Goal: Task Accomplishment & Management: Use online tool/utility

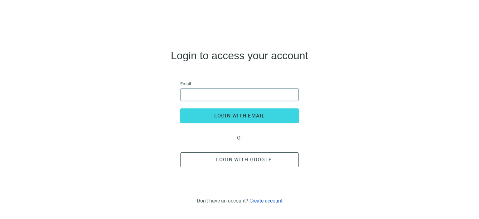
click at [194, 97] on input "email" at bounding box center [239, 95] width 110 height 12
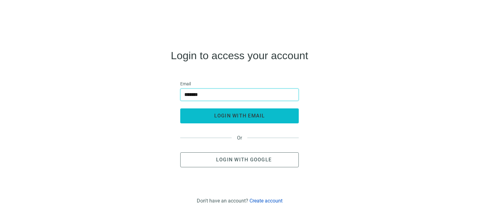
type input "**********"
click at [213, 115] on button "login with email" at bounding box center [239, 115] width 118 height 15
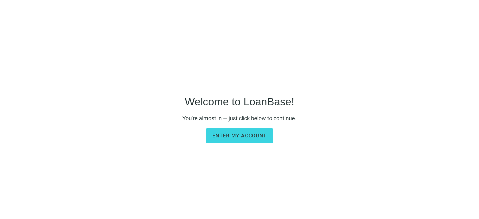
click at [228, 144] on main "Welcome to LoanBase! You're almost in — just click below to continue. Enter my …" at bounding box center [239, 119] width 114 height 190
click at [228, 142] on button "Enter my account" at bounding box center [239, 135] width 67 height 15
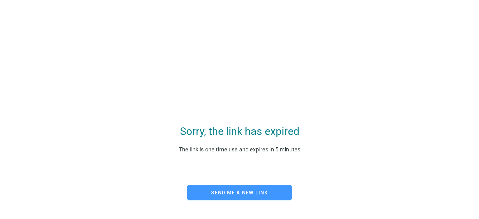
click at [224, 192] on span "Send me a new link" at bounding box center [239, 193] width 57 height 6
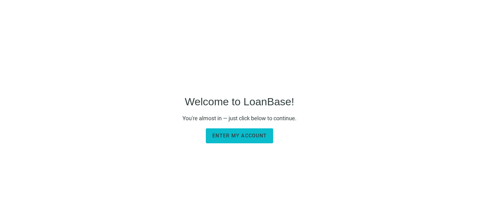
click at [235, 133] on span "Enter my account" at bounding box center [239, 136] width 54 height 6
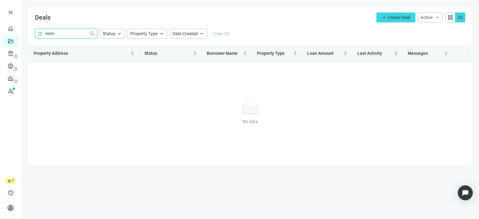
click at [55, 34] on input "search" at bounding box center [66, 33] width 42 height 9
click at [11, 12] on span "keyboard_double_arrow_right" at bounding box center [10, 12] width 7 height 7
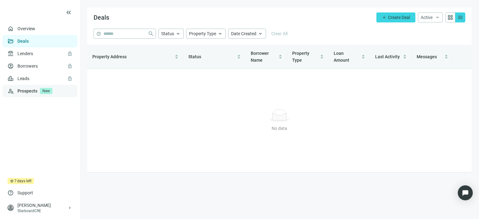
click at [32, 94] on link "Prospects New" at bounding box center [44, 91] width 55 height 12
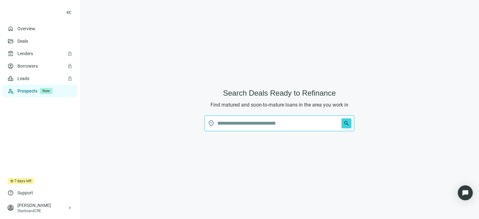
click at [227, 124] on input "text" at bounding box center [278, 123] width 122 height 15
type input "*"
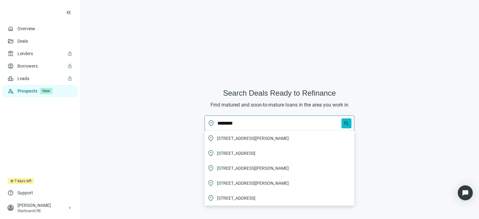
click at [345, 122] on span "search" at bounding box center [346, 123] width 6 height 6
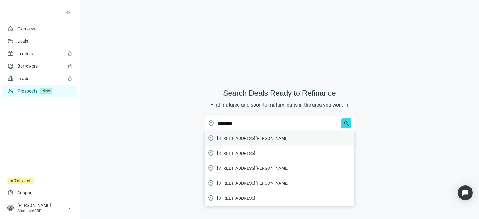
click at [297, 139] on div "location_on 300 Carl Street, San Francisco, CA, USA" at bounding box center [279, 138] width 150 height 15
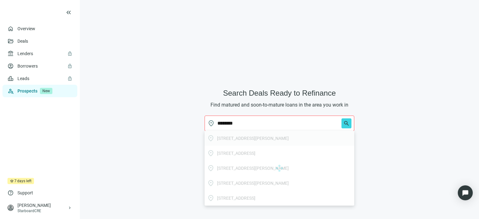
type input "**********"
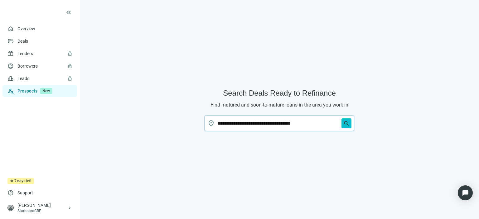
click at [344, 124] on span "search" at bounding box center [346, 123] width 6 height 6
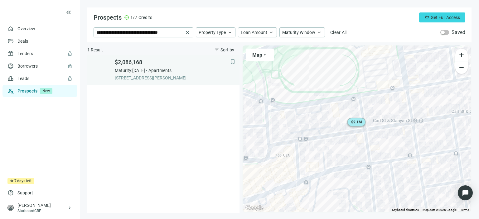
click at [141, 64] on span "$2,086,168" at bounding box center [172, 62] width 115 height 7
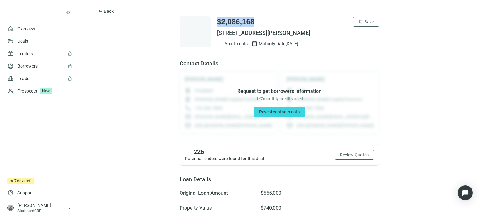
drag, startPoint x: 261, startPoint y: 22, endPoint x: 214, endPoint y: 20, distance: 47.1
click at [217, 20] on div "$2,086,168 bookmark Save" at bounding box center [298, 22] width 162 height 10
copy span "$2,086,168"
